Goal: Task Accomplishment & Management: Use online tool/utility

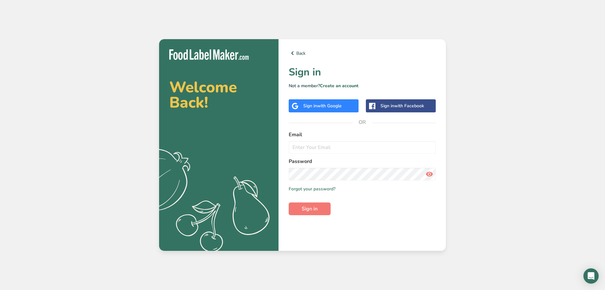
click at [339, 108] on span "with Google" at bounding box center [329, 106] width 25 height 6
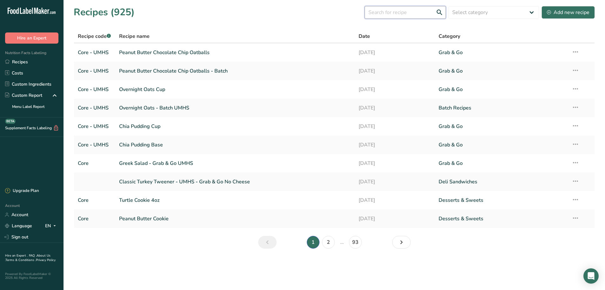
click at [416, 10] on input "text" at bounding box center [405, 12] width 81 height 13
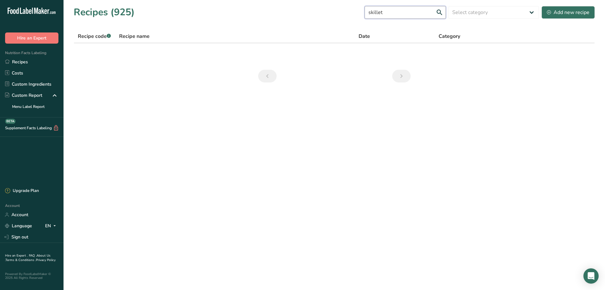
click at [395, 16] on input "skillet" at bounding box center [405, 12] width 81 height 13
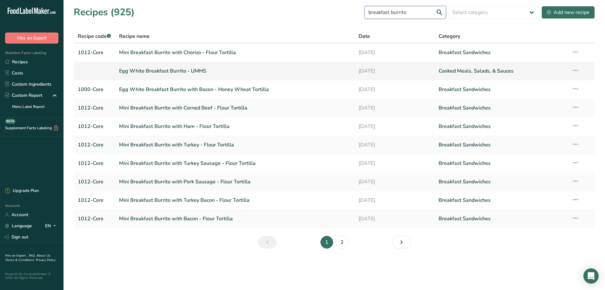
type input "breakfast burrito"
click at [189, 70] on link "Egg White Breakfast Burrito - UMHS" at bounding box center [235, 70] width 232 height 13
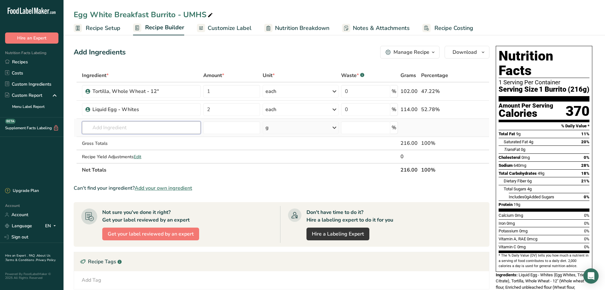
click at [119, 128] on input "text" at bounding box center [141, 127] width 119 height 13
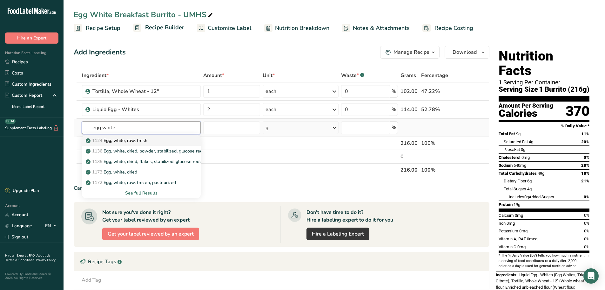
type input "egg white"
click at [127, 139] on p "1124 Egg, white, raw, fresh" at bounding box center [117, 140] width 60 height 7
type input "Egg, white, raw, fresh"
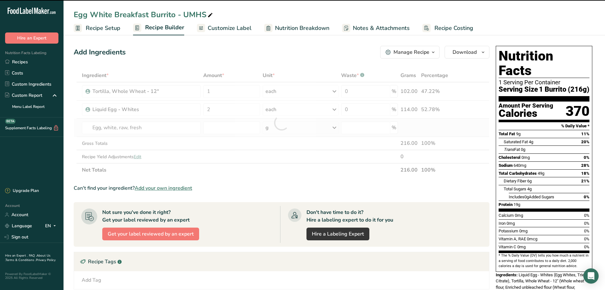
type input "0"
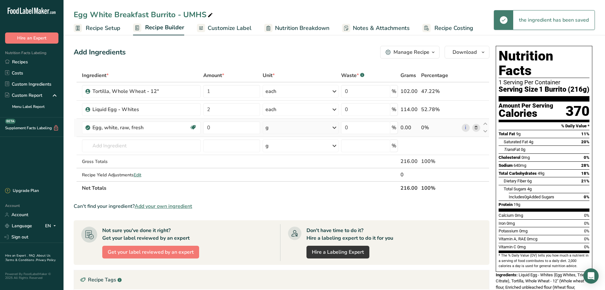
click at [289, 130] on div "g" at bounding box center [301, 127] width 76 height 13
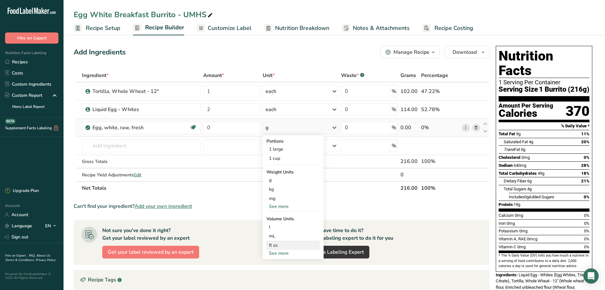
click at [281, 244] on div "fl oz" at bounding box center [293, 245] width 48 height 7
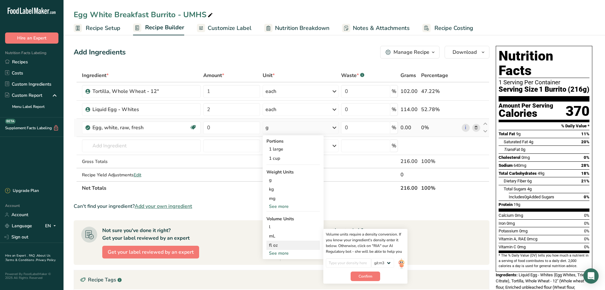
click at [279, 245] on div "fl oz" at bounding box center [293, 245] width 48 height 7
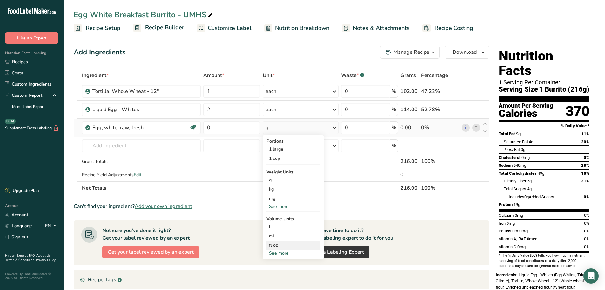
click at [277, 242] on div "fl oz" at bounding box center [293, 245] width 48 height 7
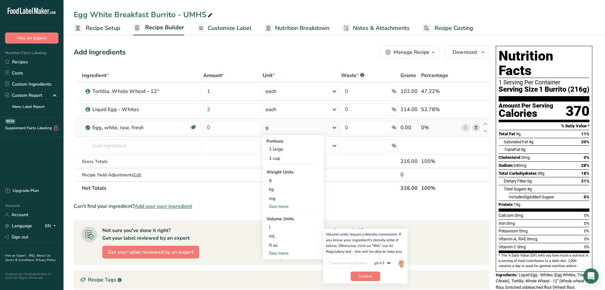
click at [290, 203] on div "See more" at bounding box center [293, 206] width 53 height 7
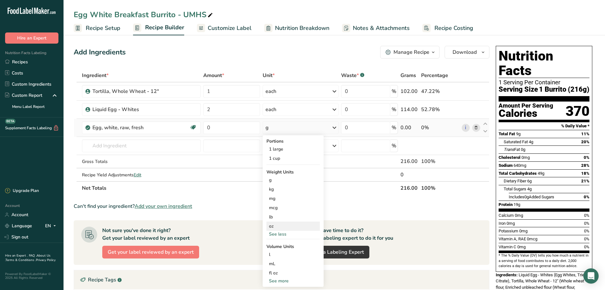
click at [278, 224] on div "oz" at bounding box center [293, 225] width 53 height 9
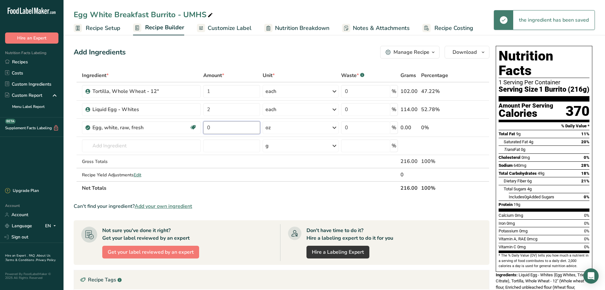
click at [227, 125] on input "0" at bounding box center [231, 127] width 57 height 13
type input "4"
click at [492, 169] on div "Add Ingredients Manage Recipe Delete Recipe Duplicate Recipe Scale Recipe Save …" at bounding box center [284, 228] width 420 height 371
click at [223, 109] on input "2" at bounding box center [231, 109] width 57 height 13
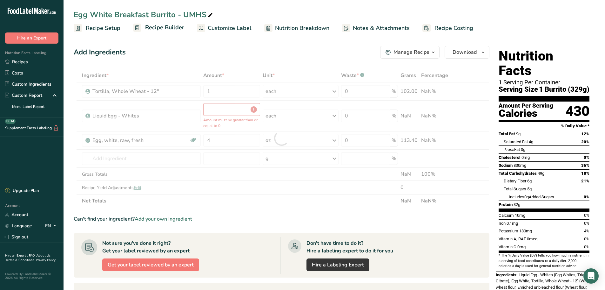
click at [493, 126] on div "Add Ingredients Manage Recipe Delete Recipe Duplicate Recipe Scale Recipe Save …" at bounding box center [284, 234] width 420 height 383
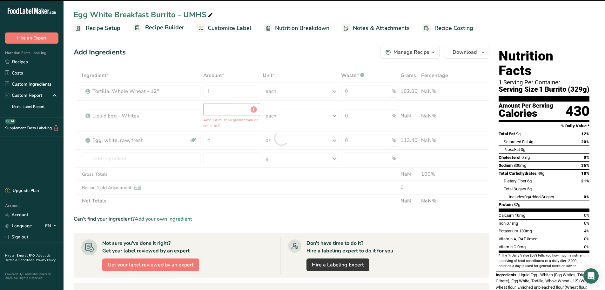
type input "0"
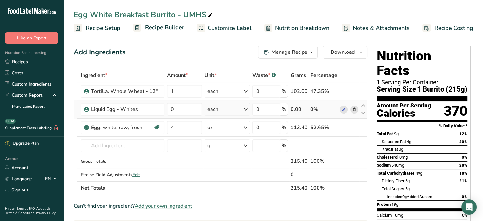
click at [353, 110] on icon at bounding box center [354, 109] width 4 height 7
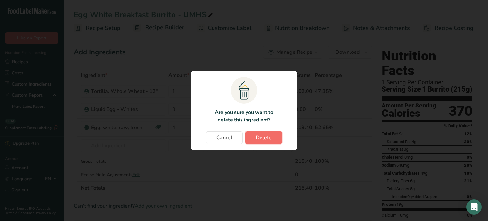
click at [258, 138] on span "Delete" at bounding box center [264, 138] width 16 height 8
type input "4"
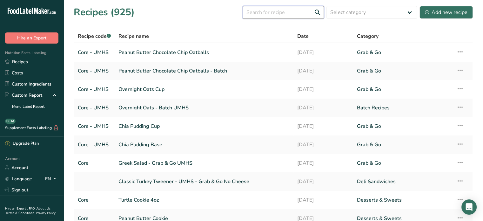
click at [266, 13] on input "text" at bounding box center [283, 12] width 81 height 13
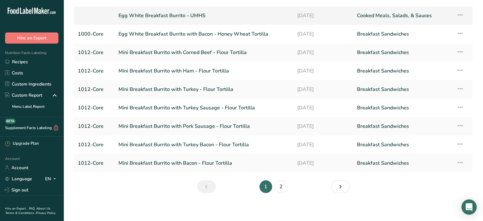
scroll to position [57, 0]
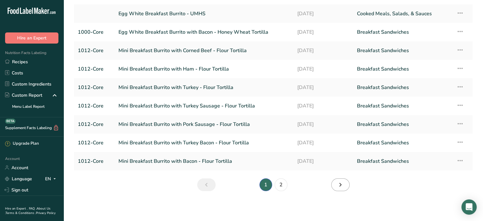
type input "breakfast burrito"
click at [343, 185] on icon "Next page" at bounding box center [341, 184] width 8 height 11
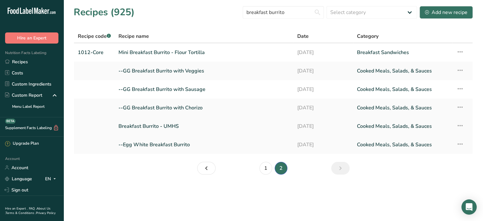
click at [190, 126] on link "Breakfast Burrito - UMHS" at bounding box center [204, 125] width 171 height 13
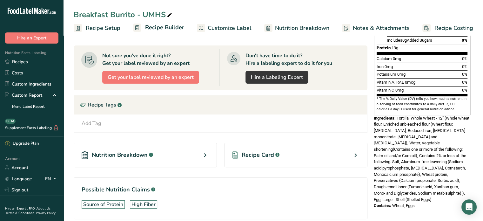
scroll to position [159, 0]
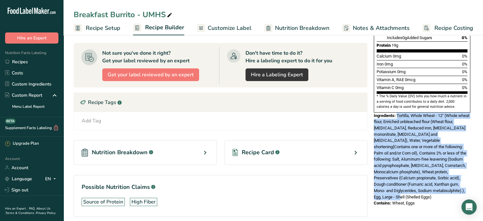
drag, startPoint x: 397, startPoint y: 99, endPoint x: 466, endPoint y: 176, distance: 103.8
click at [467, 177] on span "Tortilla, Whole Wheat - 12" (Whole wheat flour, Enriched unbleached flour (Whea…" at bounding box center [422, 156] width 96 height 86
copy span "Tortilla, Whole Wheat - 12" (Whole wheat flour, Enriched unbleached flour (Whea…"
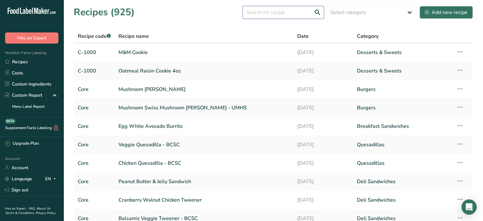
click at [274, 11] on input "text" at bounding box center [283, 12] width 81 height 13
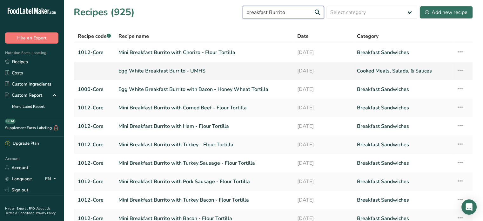
type input "breakfast Burrito"
click at [201, 72] on link "Egg White Breakfast Burrito - UMHS" at bounding box center [204, 70] width 171 height 13
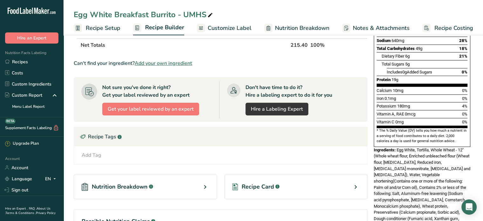
scroll to position [127, 0]
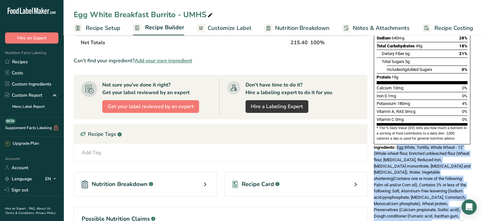
drag, startPoint x: 397, startPoint y: 131, endPoint x: 429, endPoint y: 207, distance: 82.2
click at [429, 207] on div "Ingredients: Egg White, Tortilla, Whole Wheat - 12" (Whole wheat flour, Enriche…" at bounding box center [422, 184] width 97 height 81
copy span "Egg White, Tortilla, Whole Wheat - 12" (Whole wheat flour, Enriched unbleached …"
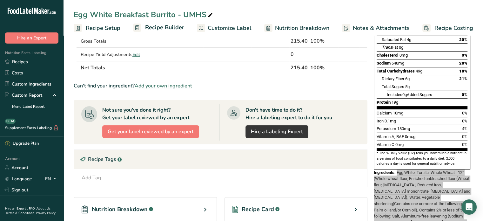
scroll to position [95, 0]
